Goal: Task Accomplishment & Management: Use online tool/utility

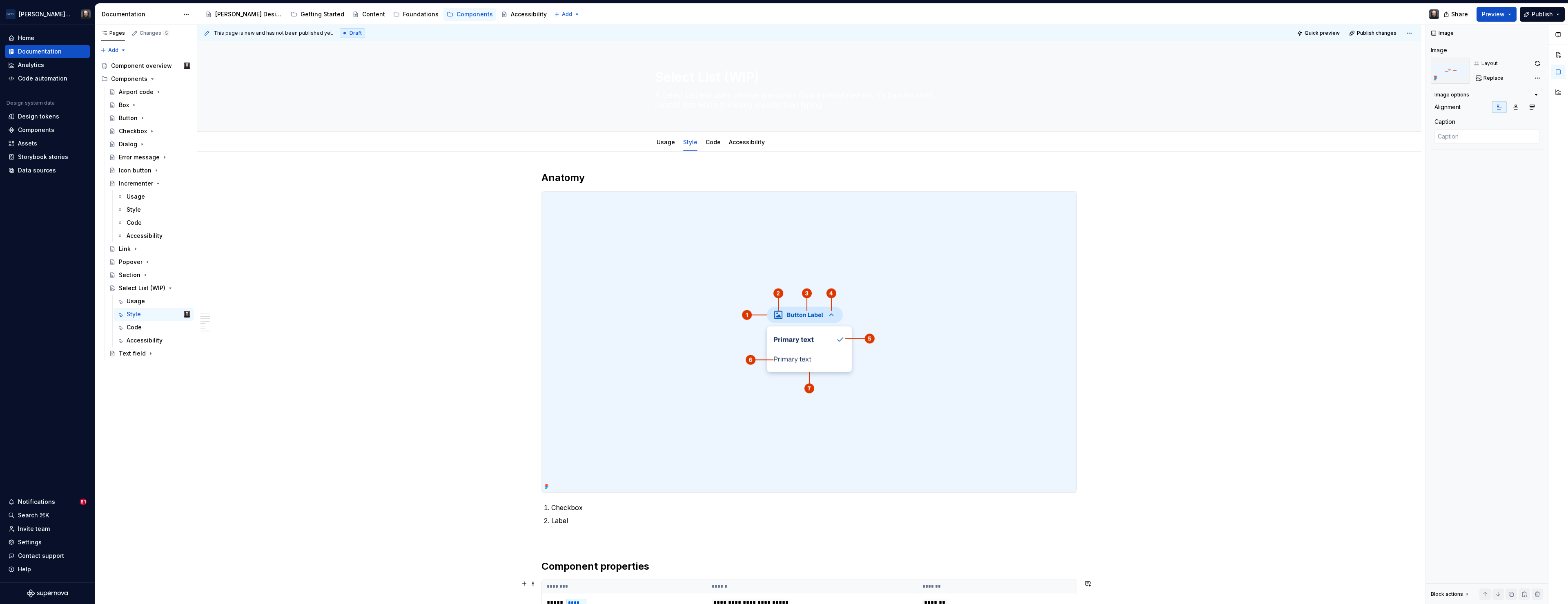
scroll to position [469, 0]
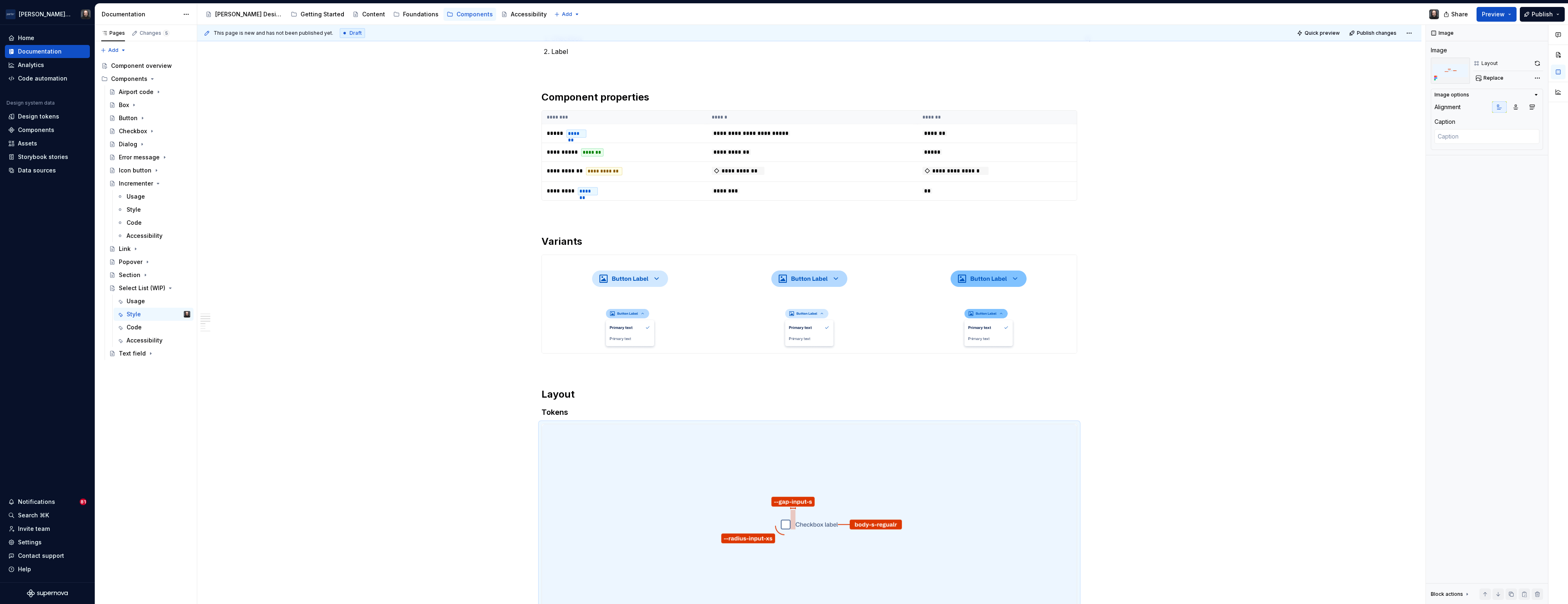
type textarea "*"
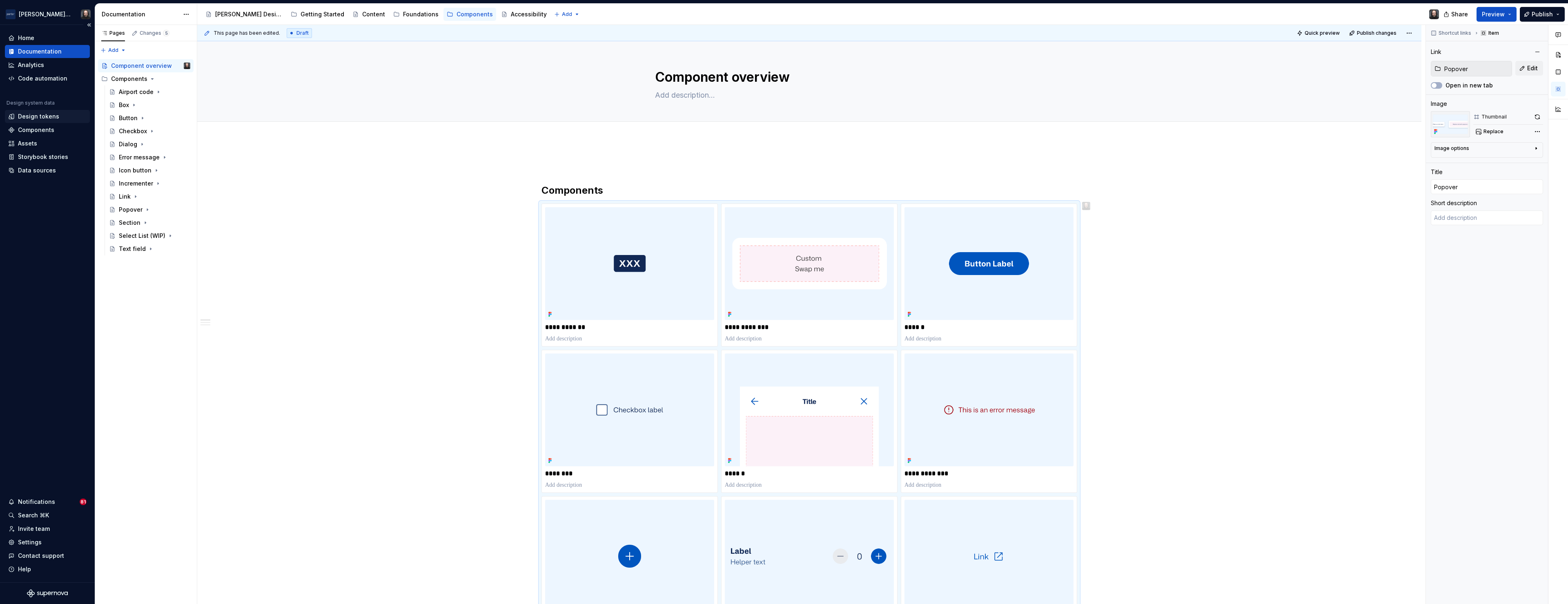
click at [41, 117] on div "Design tokens" at bounding box center [39, 116] width 41 height 8
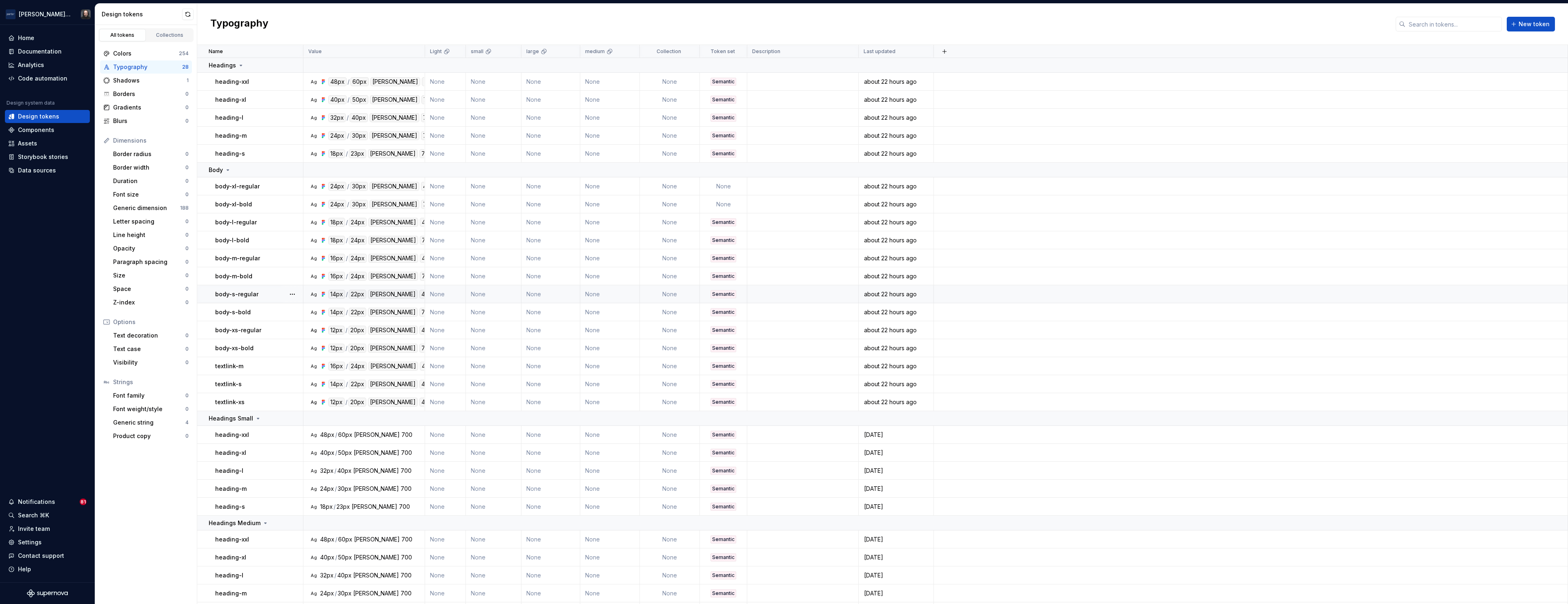
scroll to position [16, 0]
click at [276, 242] on div "body-m-regular" at bounding box center [259, 242] width 88 height 8
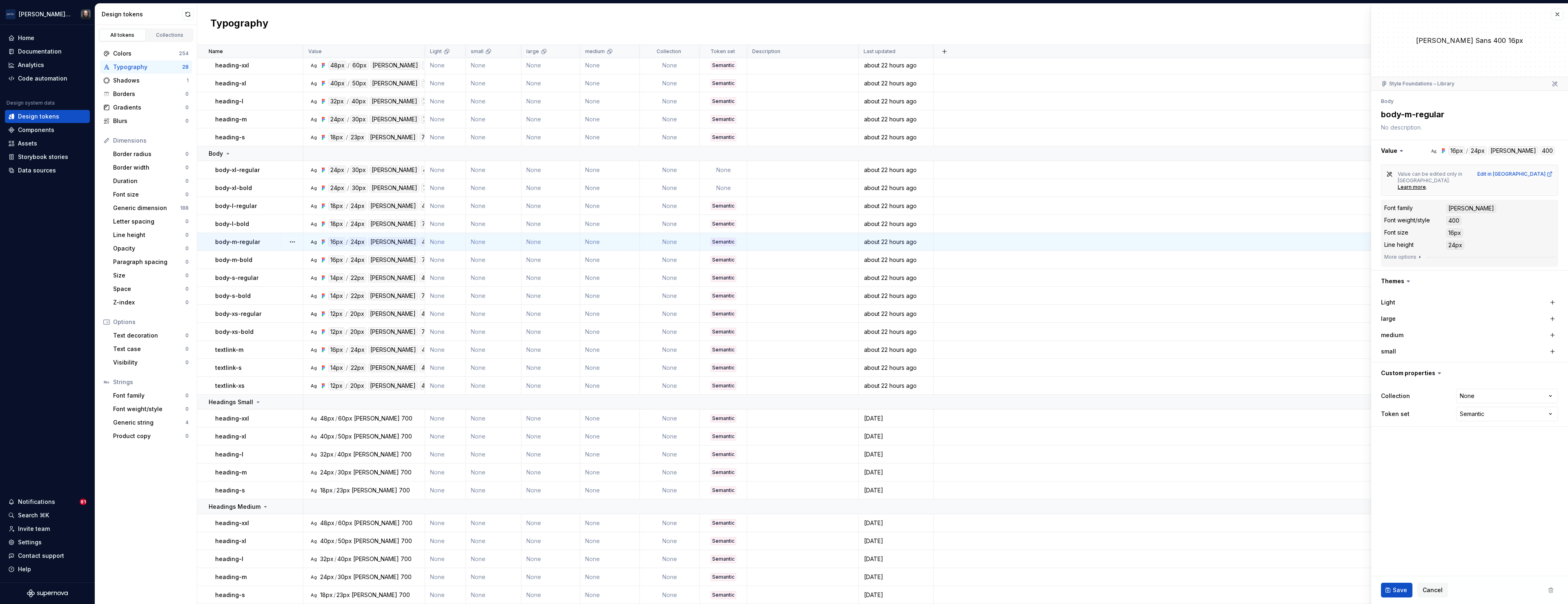
click at [1455, 216] on div "400" at bounding box center [1454, 220] width 15 height 9
click at [156, 208] on div "Generic dimension" at bounding box center [146, 208] width 67 height 8
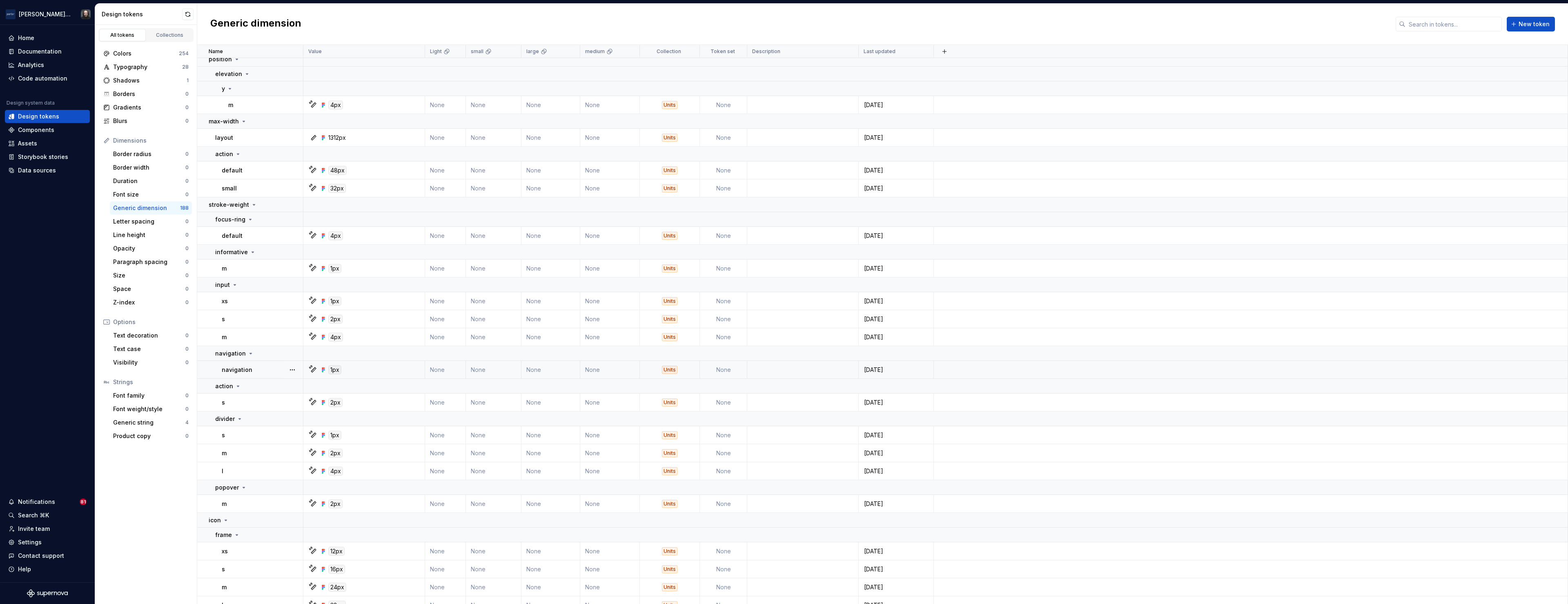
scroll to position [3600, 0]
click at [154, 421] on div "Generic string" at bounding box center [149, 422] width 73 height 8
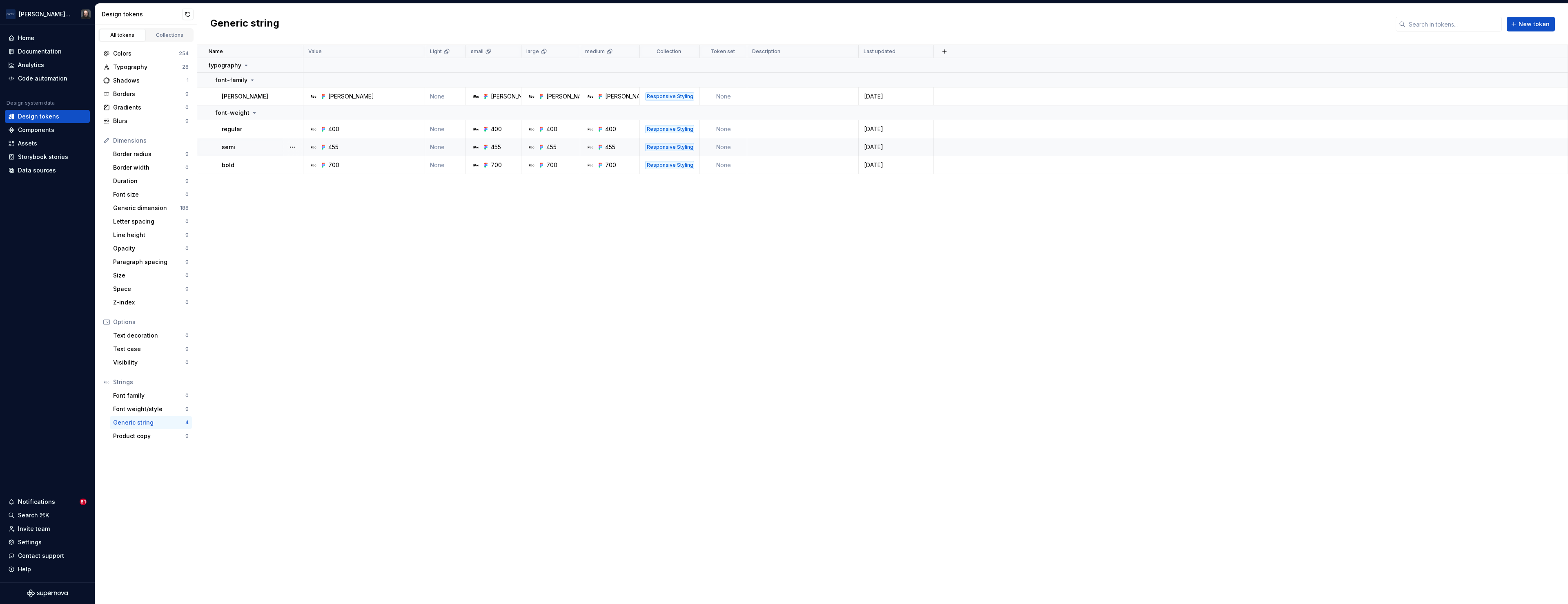
click at [357, 148] on div "455" at bounding box center [367, 147] width 116 height 8
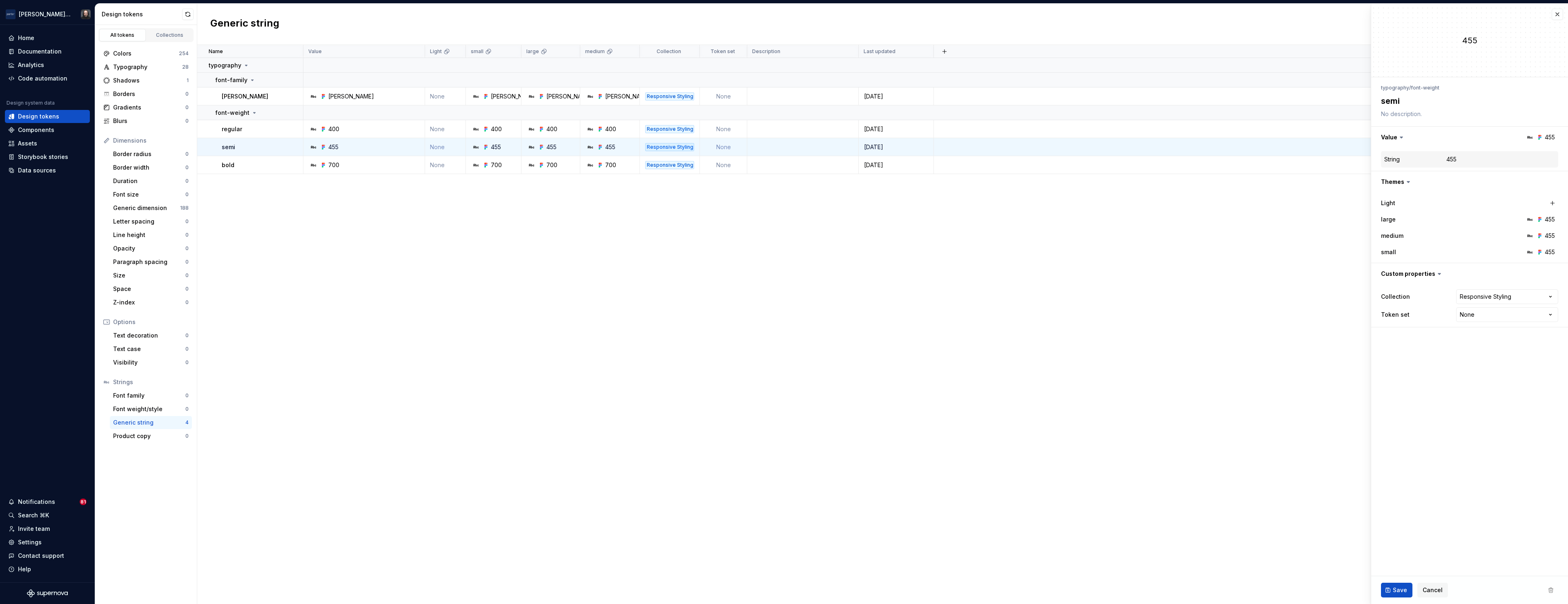
type textarea "*"
click at [1455, 203] on div "455" at bounding box center [1451, 201] width 10 height 8
click at [1455, 202] on div "455" at bounding box center [1451, 201] width 10 height 8
click at [1454, 202] on div "455" at bounding box center [1451, 201] width 10 height 8
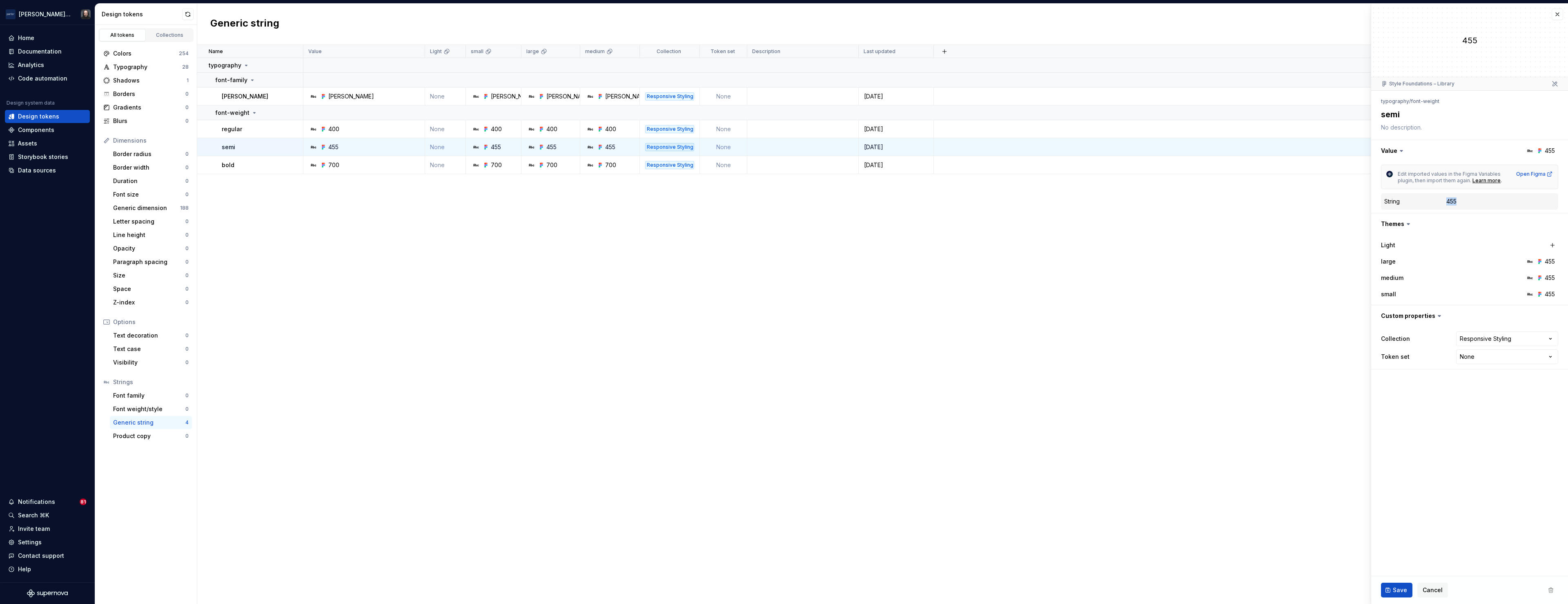
click at [1454, 202] on div "455" at bounding box center [1451, 201] width 10 height 8
click at [1558, 16] on button "button" at bounding box center [1557, 14] width 11 height 11
click at [829, 357] on div "Name Value Light small large medium Collection Token set Description Last updat…" at bounding box center [883, 324] width 1371 height 559
